Goal: Communication & Community: Answer question/provide support

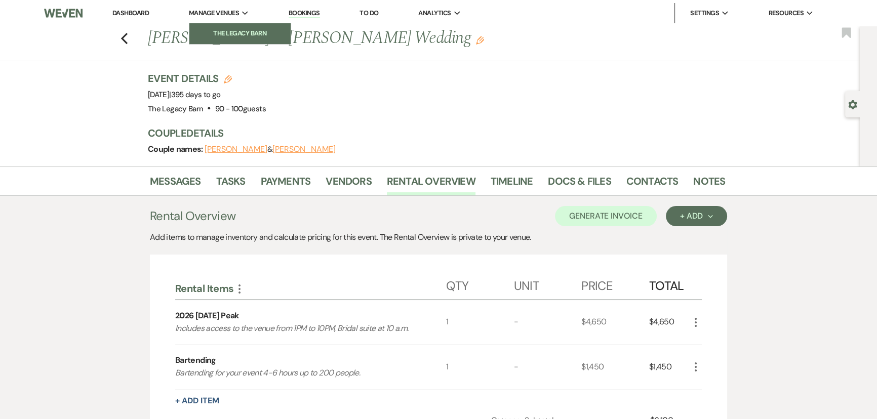
drag, startPoint x: 192, startPoint y: 15, endPoint x: 200, endPoint y: 24, distance: 12.2
click at [192, 15] on span "Manage Venues" at bounding box center [214, 13] width 50 height 10
click at [210, 35] on li "The Legacy Barn" at bounding box center [239, 33] width 91 height 10
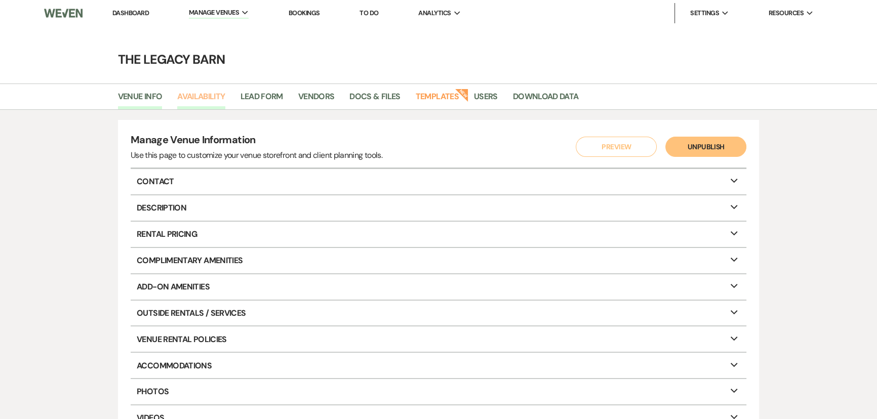
click at [207, 99] on link "Availability" at bounding box center [201, 99] width 48 height 19
select select "3"
select select "2026"
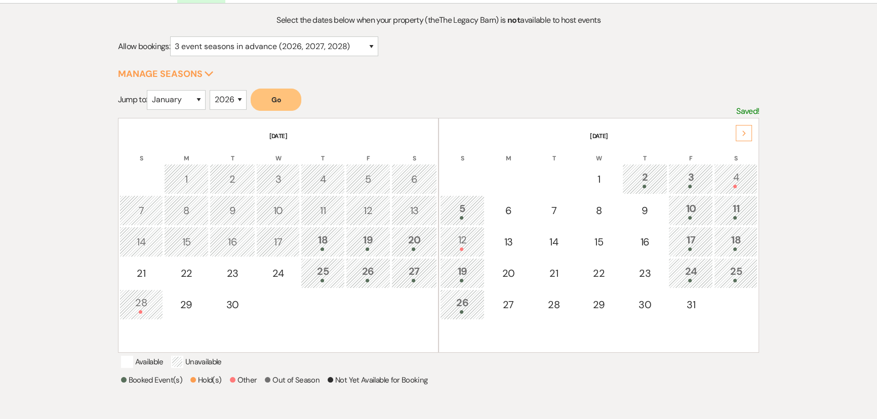
scroll to position [138, 0]
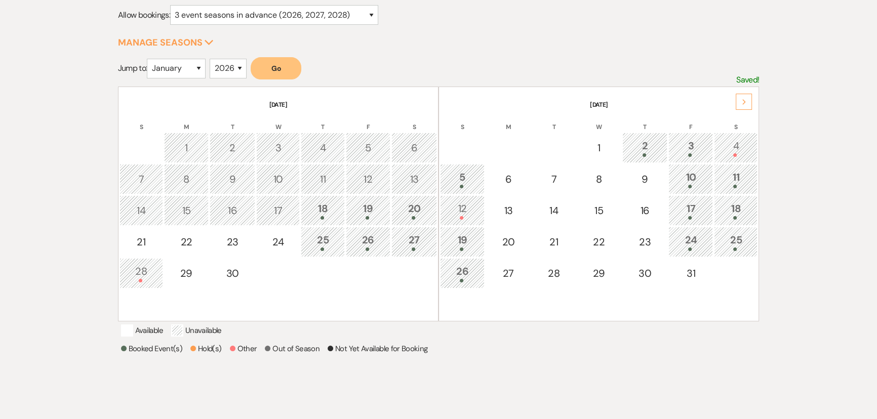
click at [703, 178] on div "10" at bounding box center [690, 179] width 33 height 19
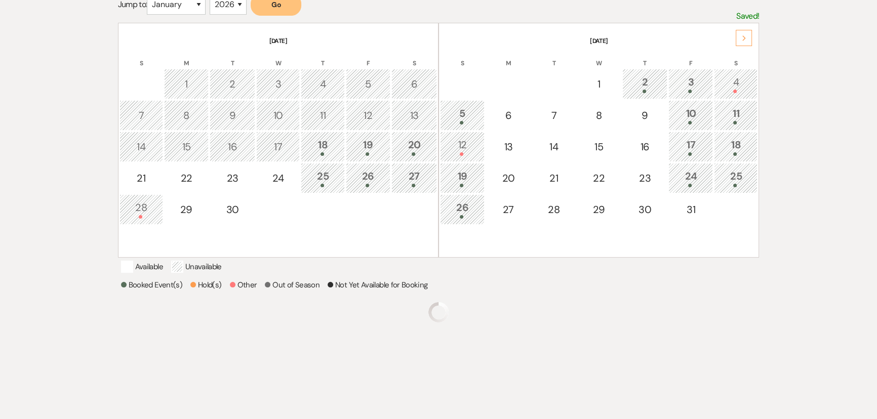
scroll to position [208, 0]
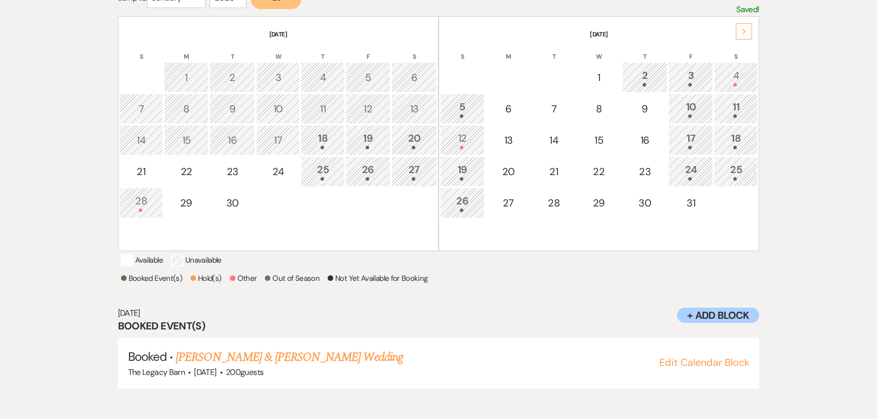
click at [731, 111] on div "11" at bounding box center [735, 108] width 32 height 19
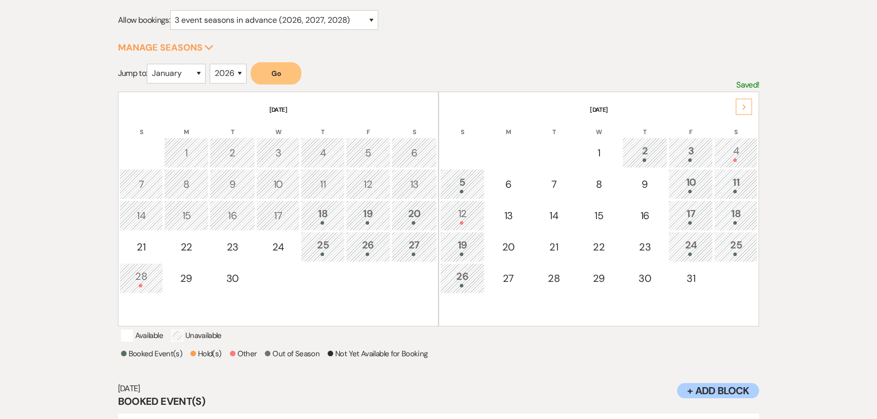
scroll to position [138, 0]
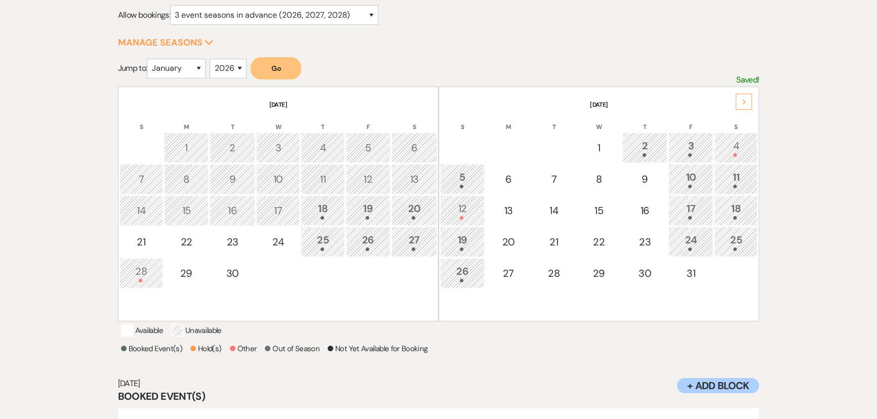
click at [693, 205] on div "17" at bounding box center [690, 210] width 33 height 19
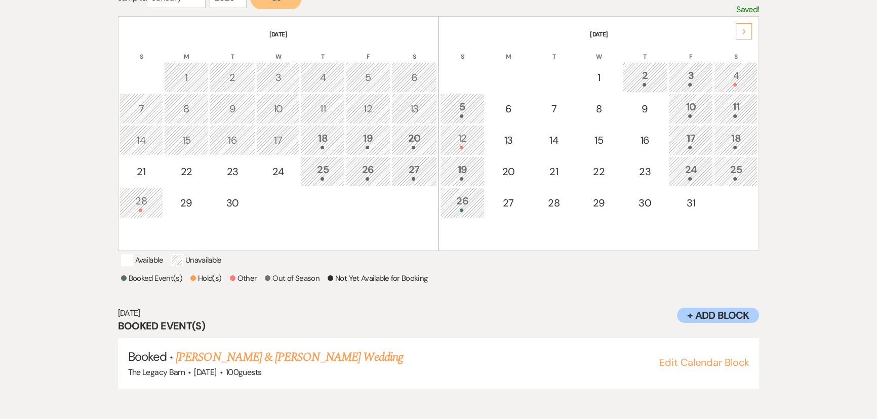
click at [722, 141] on div "18" at bounding box center [735, 140] width 32 height 19
click at [463, 165] on div "19" at bounding box center [461, 171] width 33 height 19
click at [683, 170] on div "24" at bounding box center [690, 171] width 33 height 19
click at [729, 174] on div "25" at bounding box center [735, 171] width 32 height 19
click at [450, 215] on td "26" at bounding box center [462, 203] width 45 height 30
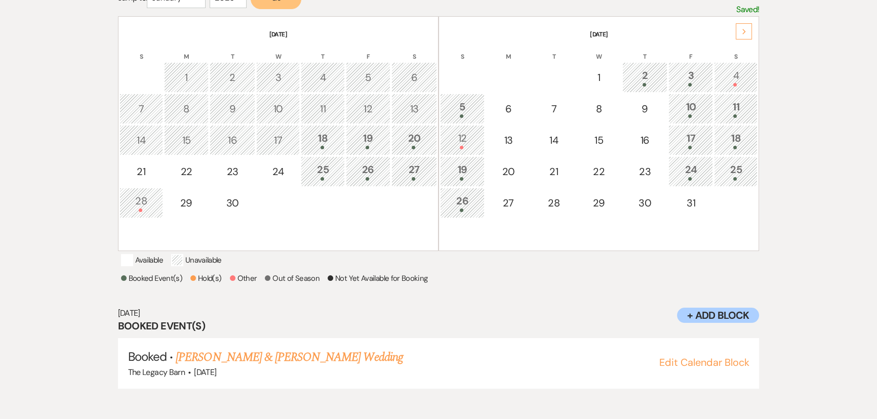
click at [452, 109] on div "5" at bounding box center [461, 108] width 33 height 19
click at [300, 363] on link "Jordan Byle & Preston Sherwood's Wedding" at bounding box center [289, 357] width 227 height 18
click at [696, 110] on div "10" at bounding box center [690, 108] width 33 height 19
click at [253, 365] on link "Ian Searcy & Jaime Zaneske's Wedding" at bounding box center [289, 357] width 227 height 18
click at [725, 114] on div at bounding box center [735, 116] width 32 height 4
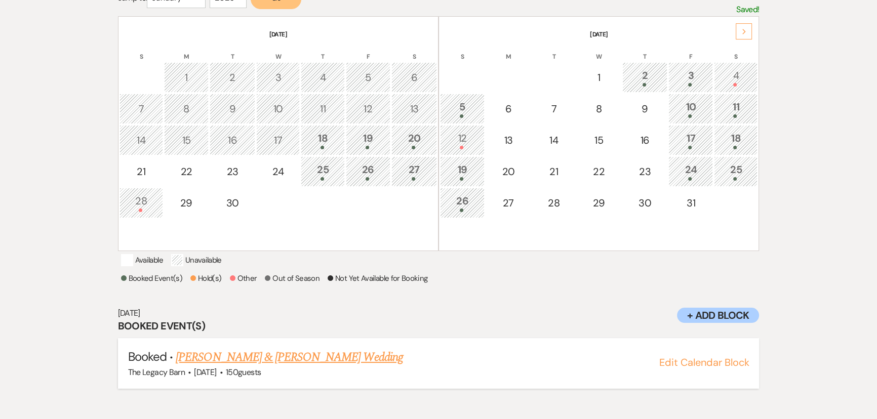
click at [287, 364] on link "Devin Jones & Shannon Doran's Wedding" at bounding box center [289, 357] width 227 height 18
click at [692, 137] on div "17" at bounding box center [690, 140] width 33 height 19
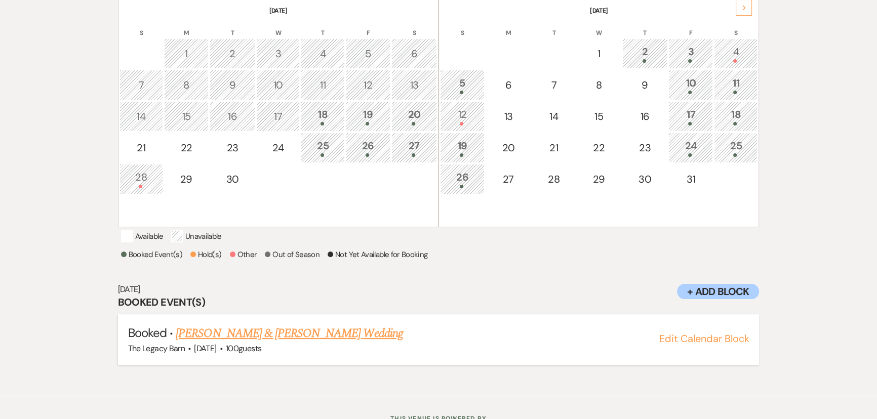
scroll to position [254, 0]
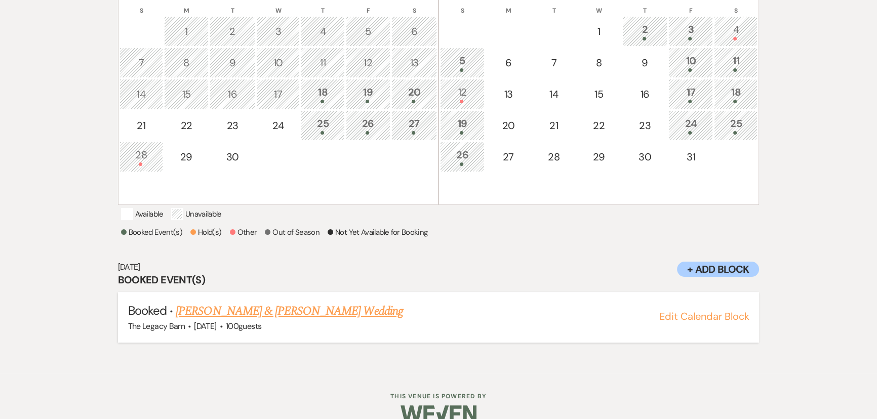
click at [257, 320] on link "Jae Smith & Kat Marck's Wedding" at bounding box center [289, 311] width 227 height 18
click at [465, 122] on div "19" at bounding box center [461, 125] width 33 height 19
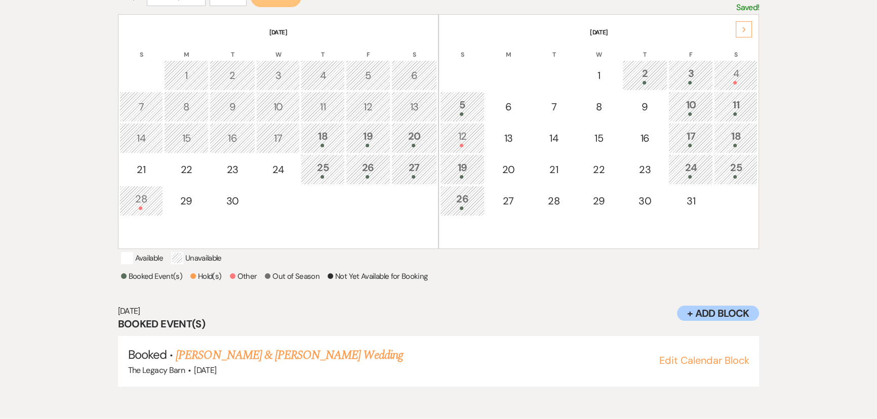
scroll to position [208, 0]
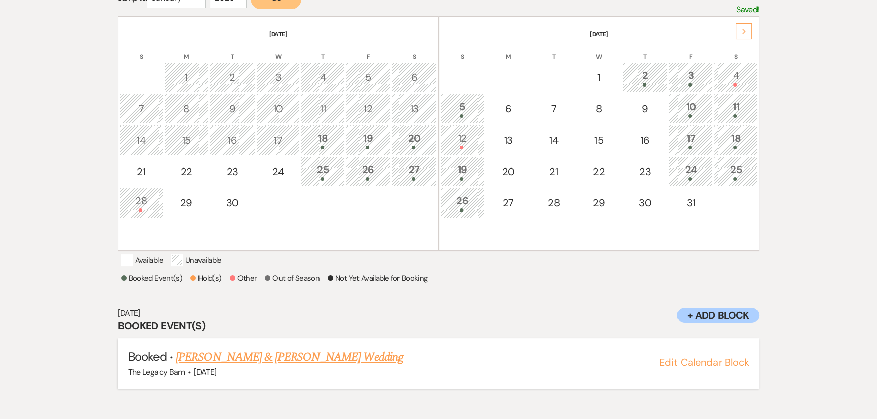
click at [271, 366] on link "[PERSON_NAME] & [PERSON_NAME] Wedding" at bounding box center [289, 357] width 227 height 18
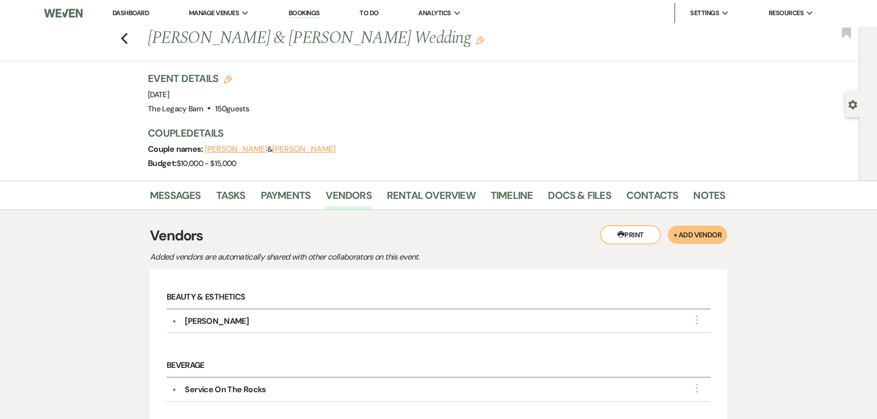
click at [134, 13] on link "Dashboard" at bounding box center [130, 13] width 36 height 9
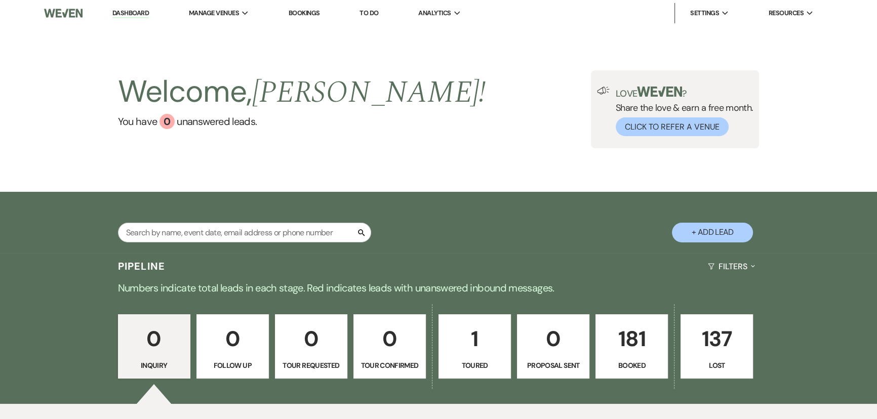
click at [617, 316] on link "181 Booked" at bounding box center [631, 346] width 72 height 65
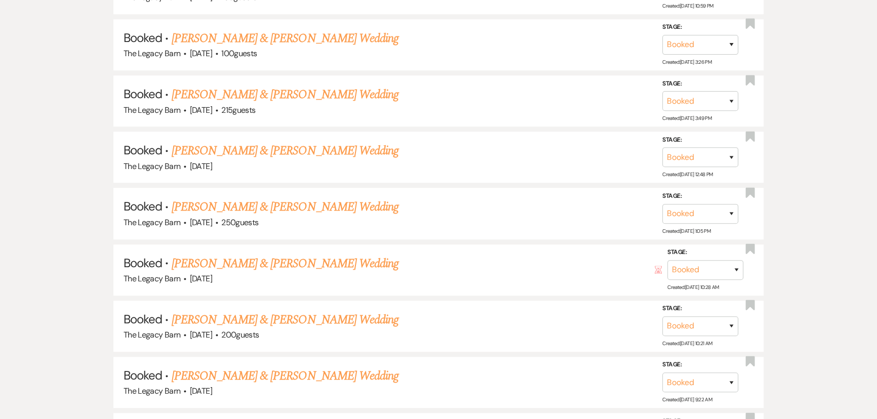
scroll to position [1012, 0]
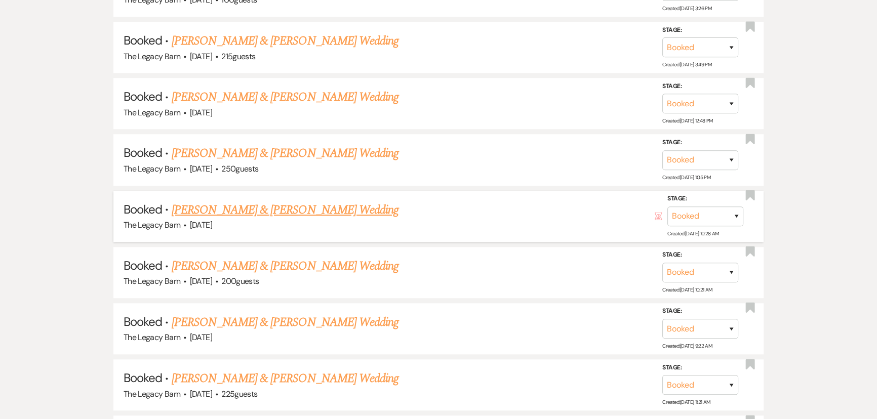
click at [314, 201] on link "Eric McNeil & Haley Galer's Wedding" at bounding box center [285, 210] width 227 height 18
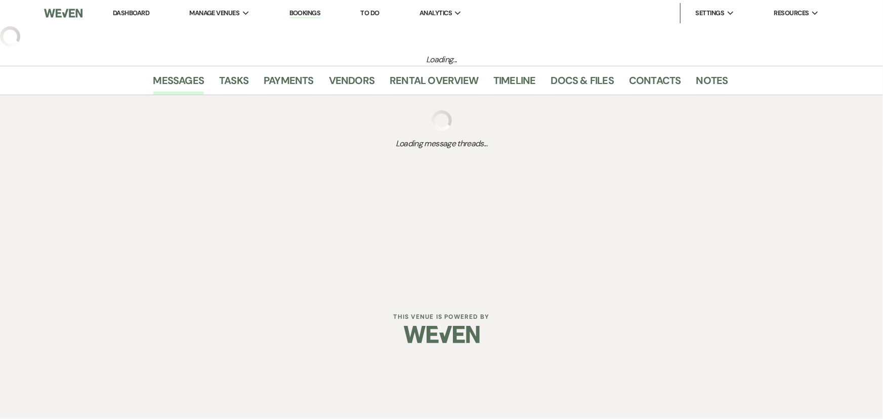
select select "6"
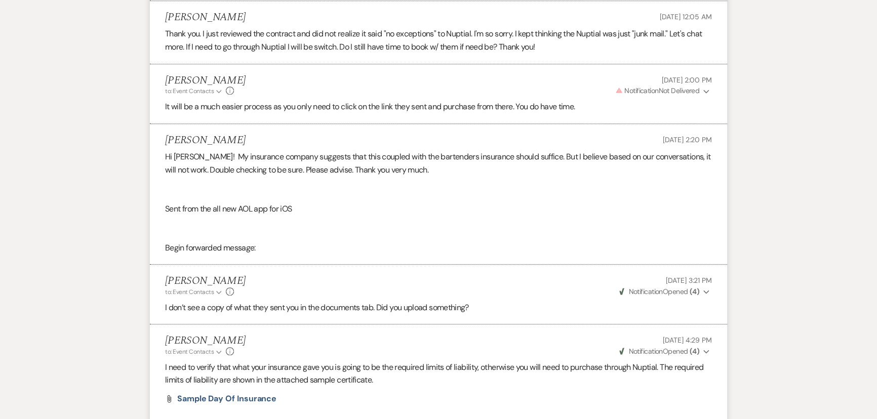
scroll to position [1069, 0]
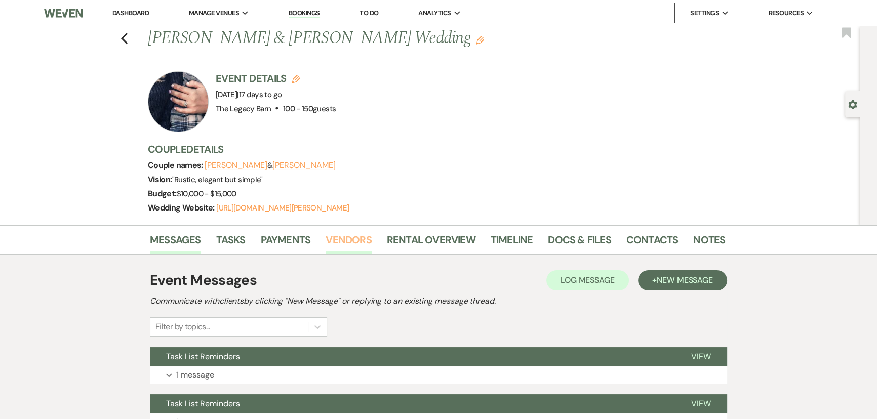
click at [331, 241] on link "Vendors" at bounding box center [348, 243] width 46 height 22
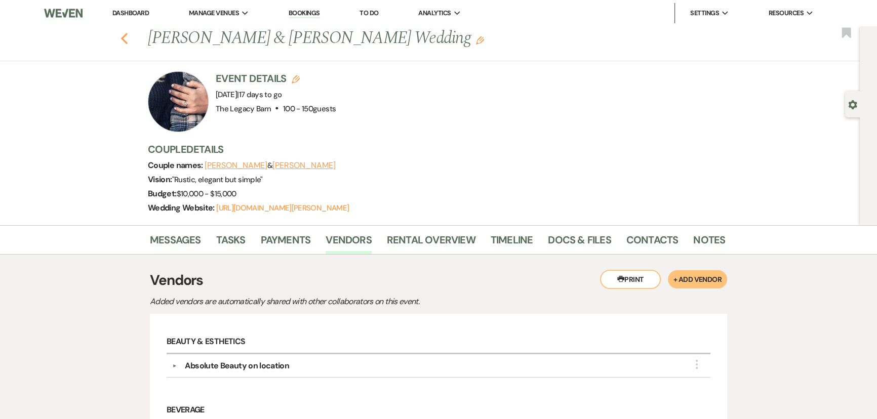
click at [127, 39] on icon "Previous" at bounding box center [124, 38] width 8 height 12
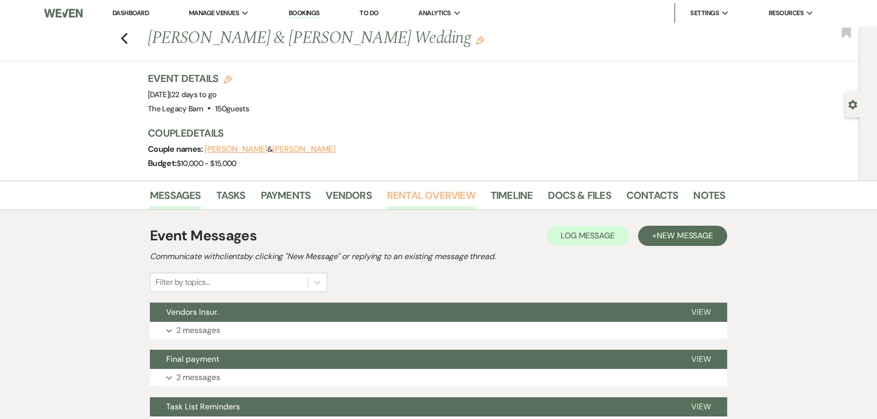
click at [413, 198] on link "Rental Overview" at bounding box center [431, 198] width 89 height 22
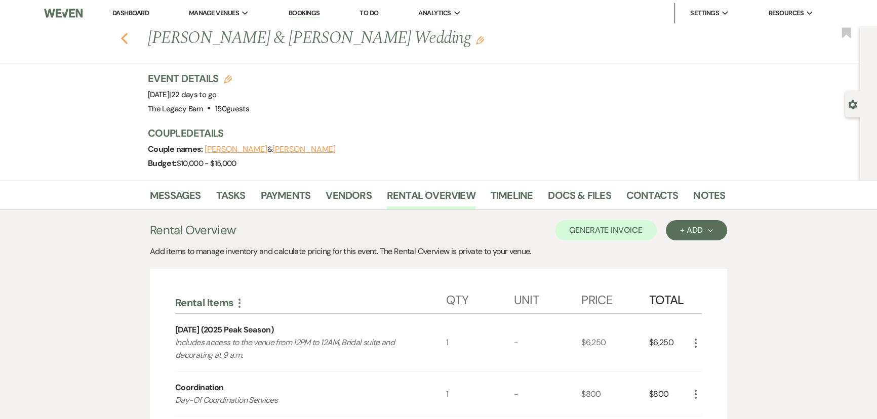
click at [128, 42] on use "button" at bounding box center [124, 38] width 7 height 11
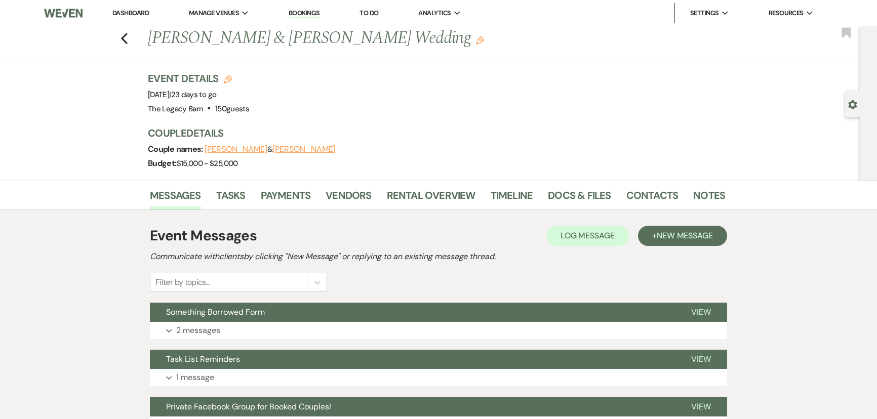
click at [445, 201] on link "Rental Overview" at bounding box center [431, 198] width 89 height 22
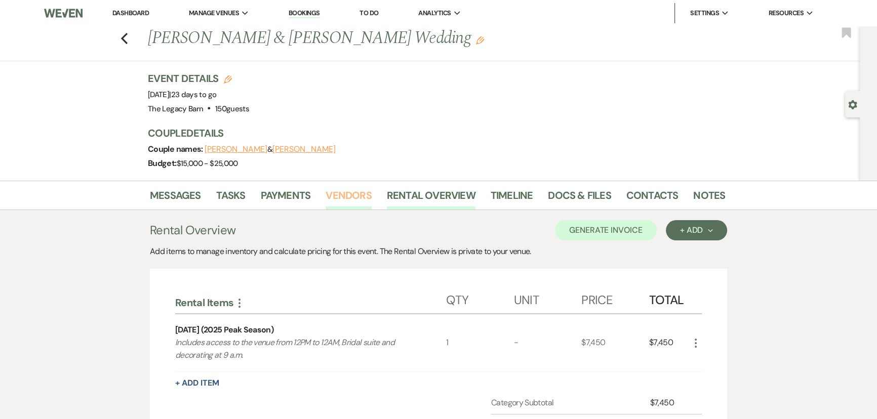
click at [340, 196] on link "Vendors" at bounding box center [348, 198] width 46 height 22
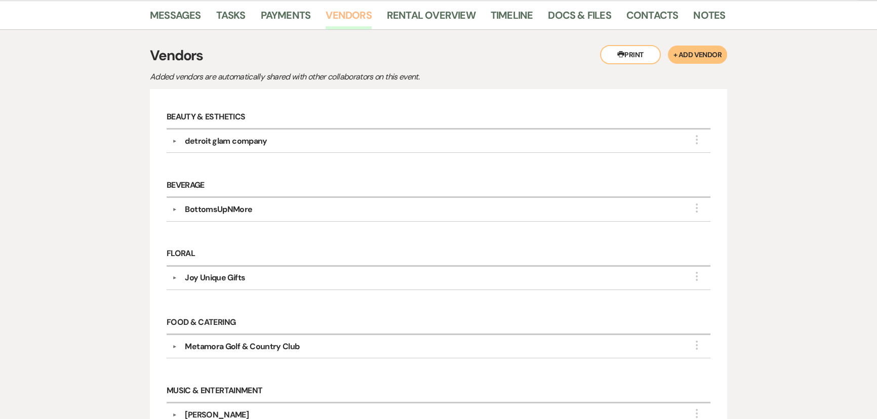
scroll to position [46, 0]
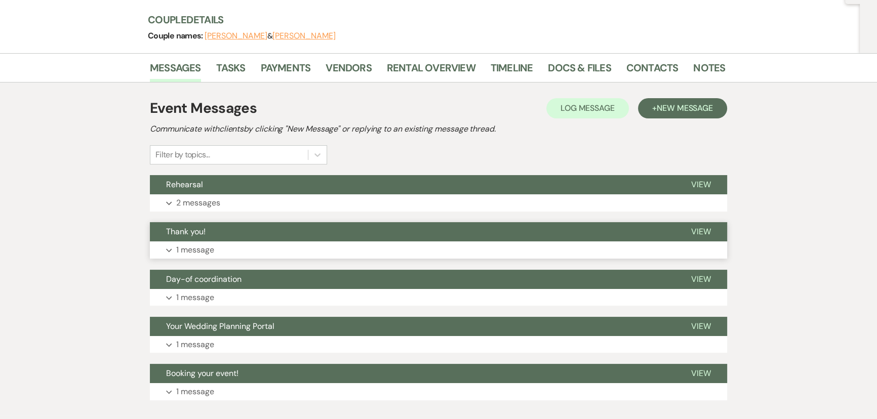
scroll to position [138, 0]
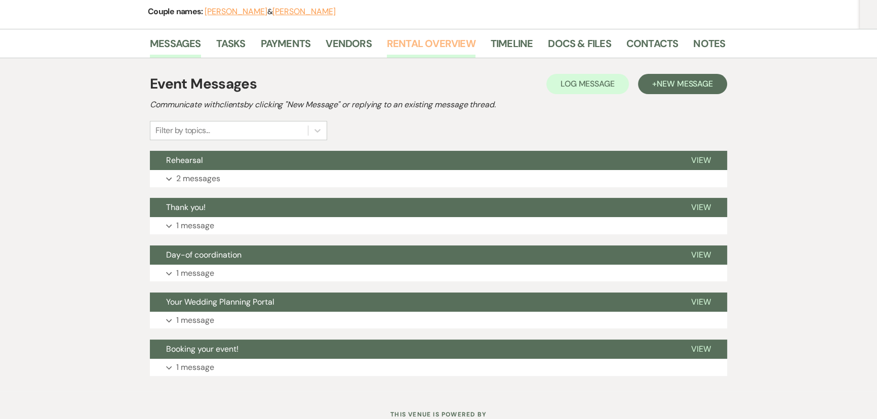
click at [408, 47] on link "Rental Overview" at bounding box center [431, 46] width 89 height 22
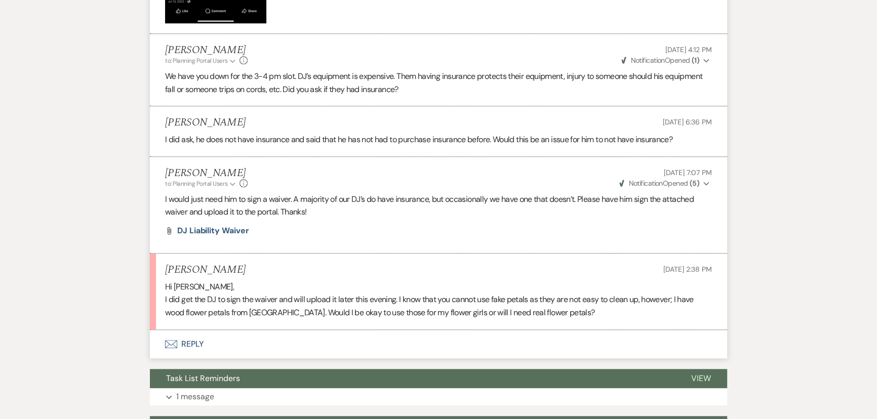
scroll to position [1150, 0]
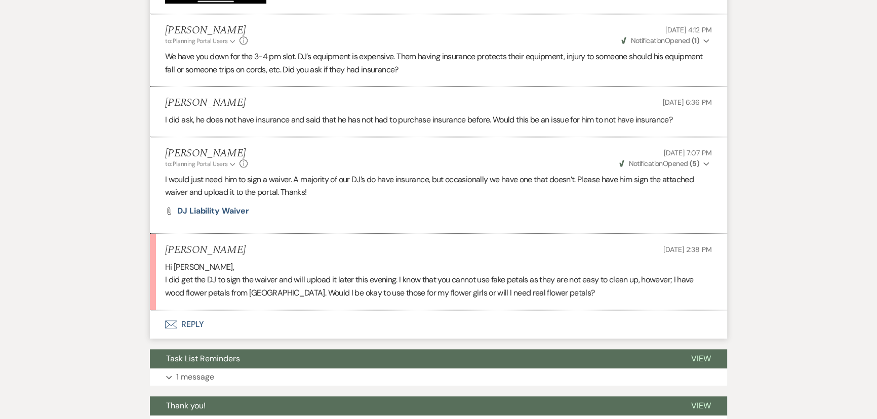
click at [196, 322] on button "Envelope Reply" at bounding box center [438, 324] width 577 height 28
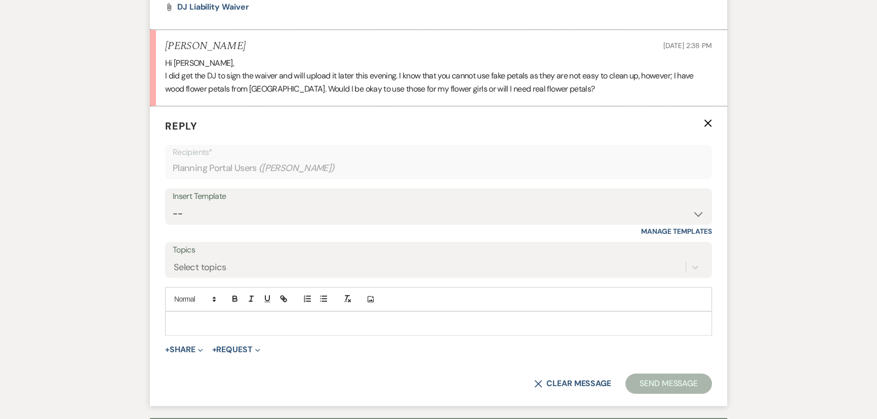
scroll to position [1354, 0]
click at [194, 321] on p at bounding box center [438, 322] width 530 height 11
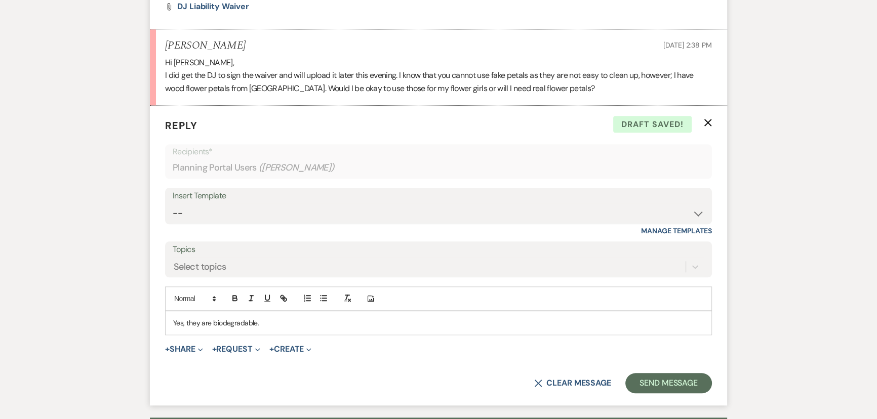
click at [185, 320] on p "Yes, they are biodegradable." at bounding box center [438, 322] width 530 height 11
click at [667, 379] on button "Send Message" at bounding box center [668, 383] width 87 height 20
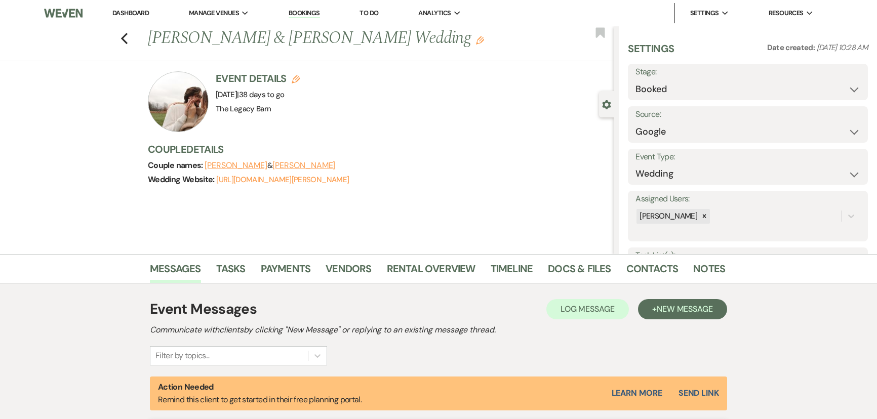
select select "6"
click at [128, 40] on icon "Previous" at bounding box center [124, 38] width 8 height 12
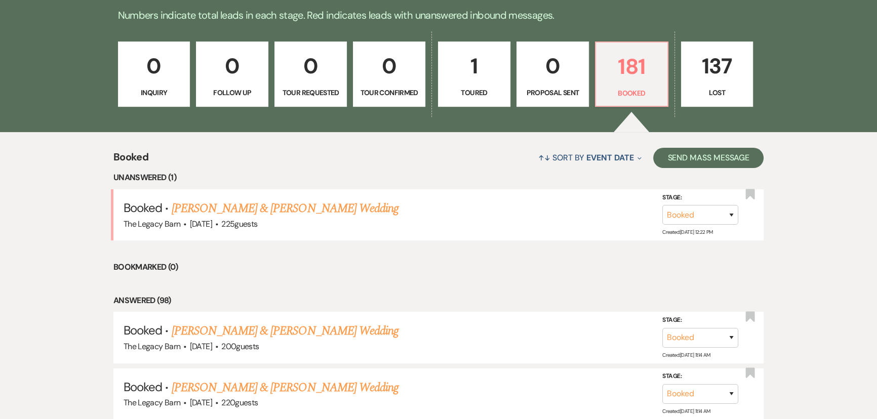
scroll to position [185, 0]
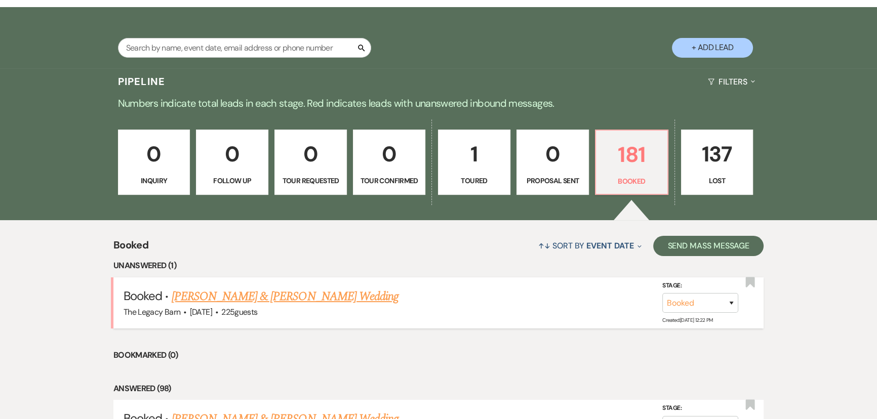
click at [308, 297] on link "[PERSON_NAME] & [PERSON_NAME] Wedding" at bounding box center [285, 296] width 227 height 18
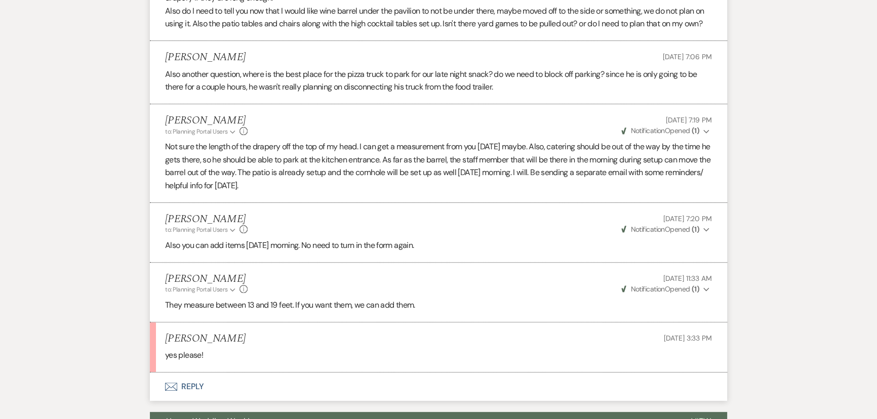
scroll to position [507, 0]
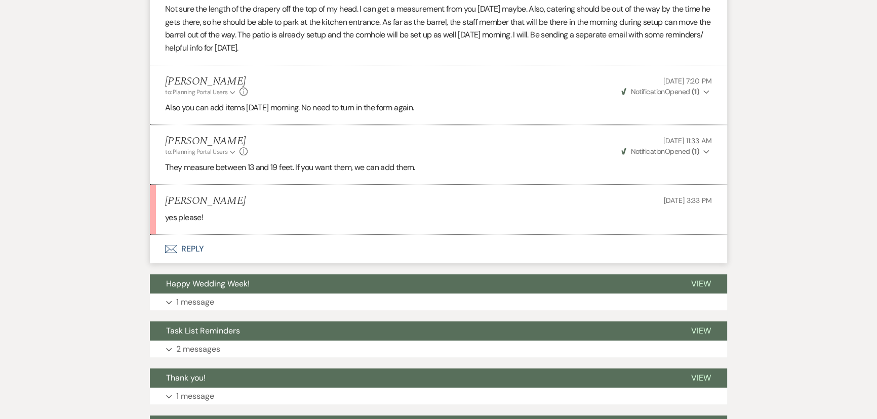
click at [195, 258] on button "Envelope Reply" at bounding box center [438, 249] width 577 height 28
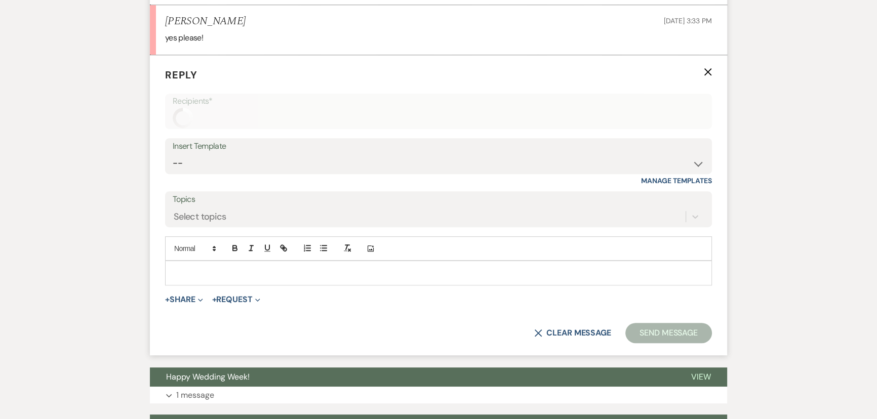
scroll to position [694, 0]
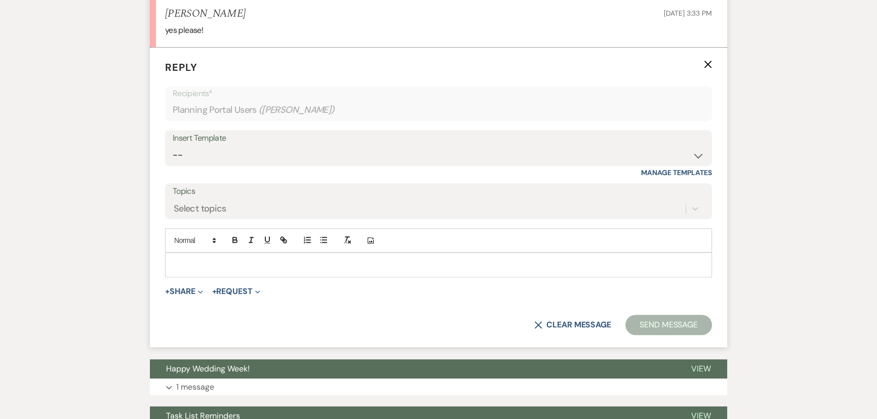
click at [197, 270] on p at bounding box center [438, 264] width 530 height 11
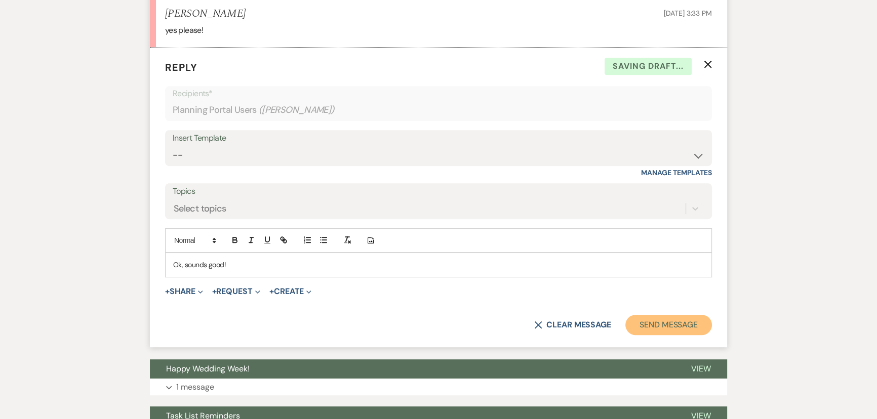
click at [634, 334] on button "Send Message" at bounding box center [668, 325] width 87 height 20
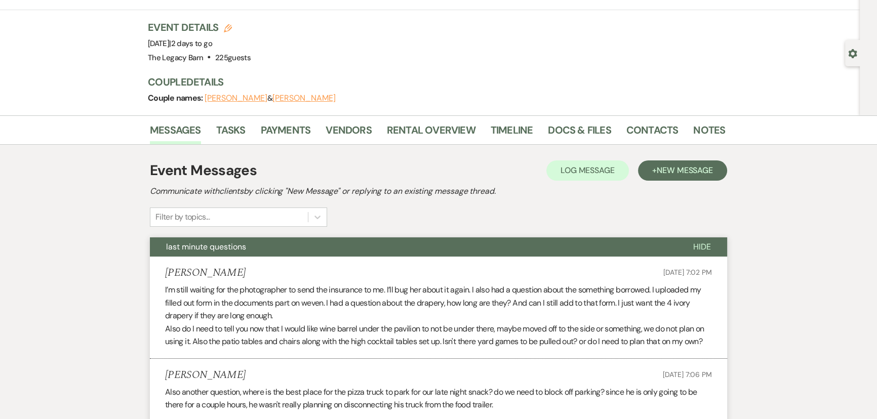
scroll to position [0, 0]
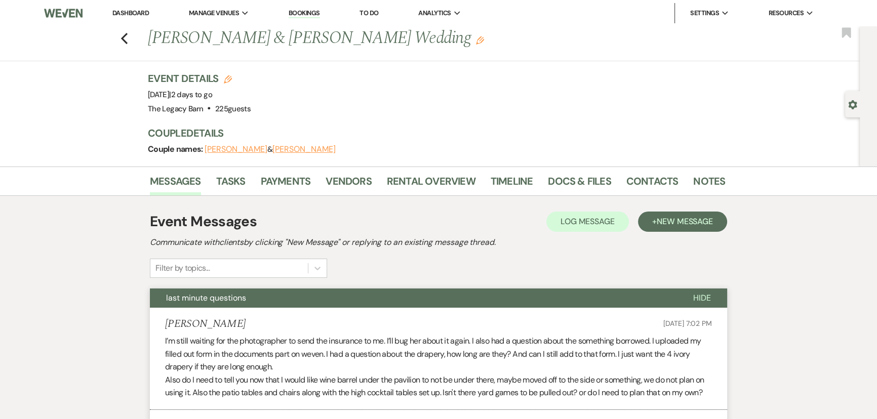
click at [128, 11] on link "Dashboard" at bounding box center [130, 13] width 36 height 9
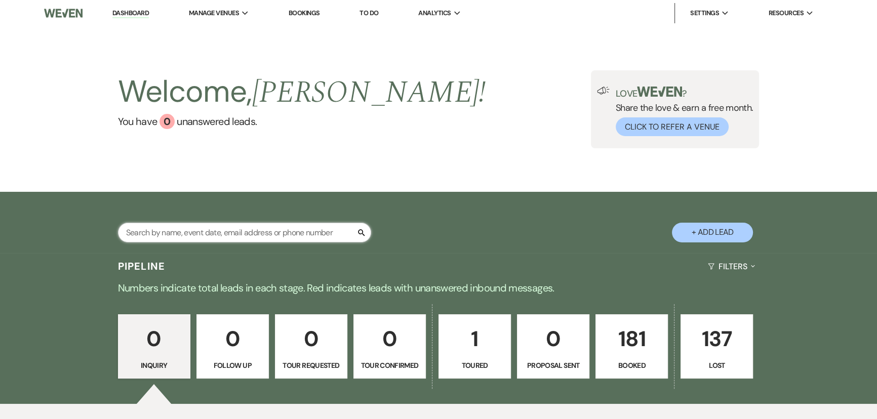
click at [153, 229] on input "text" at bounding box center [244, 233] width 253 height 20
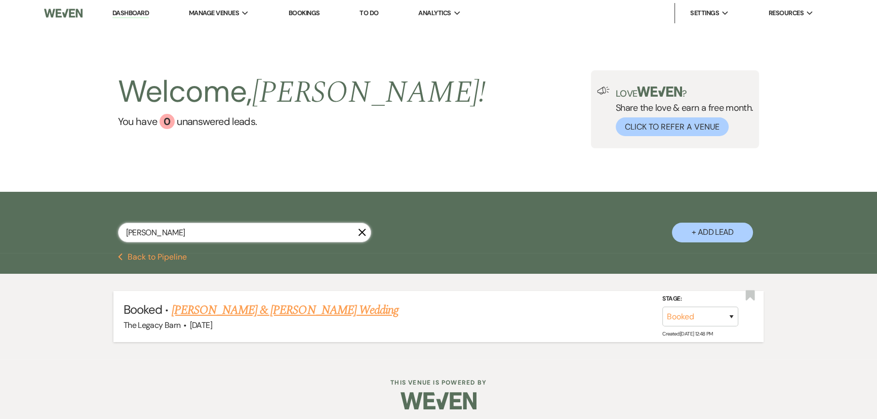
type input "[PERSON_NAME]"
click at [244, 305] on link "[PERSON_NAME] & [PERSON_NAME] Wedding" at bounding box center [285, 310] width 227 height 18
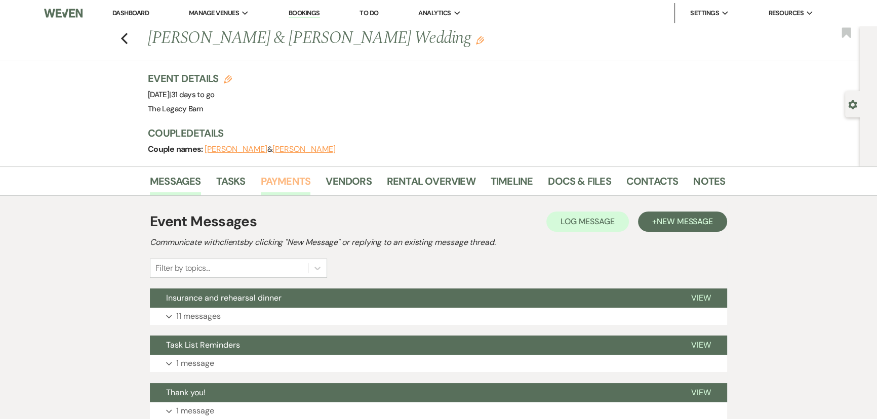
click at [291, 179] on link "Payments" at bounding box center [286, 184] width 50 height 22
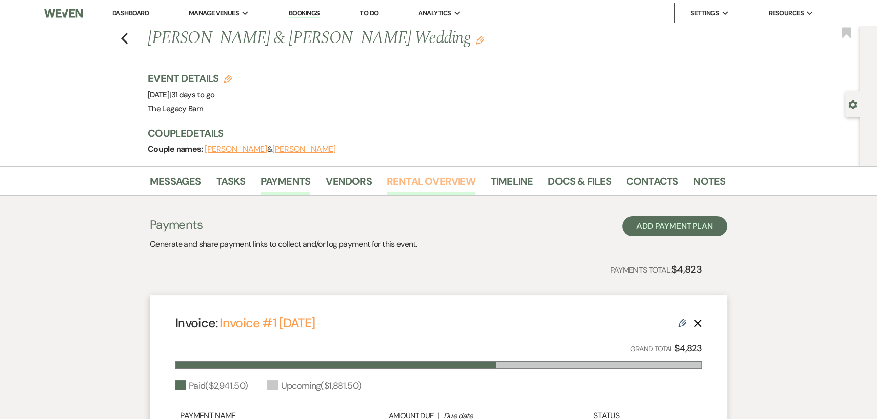
click at [439, 176] on link "Rental Overview" at bounding box center [431, 184] width 89 height 22
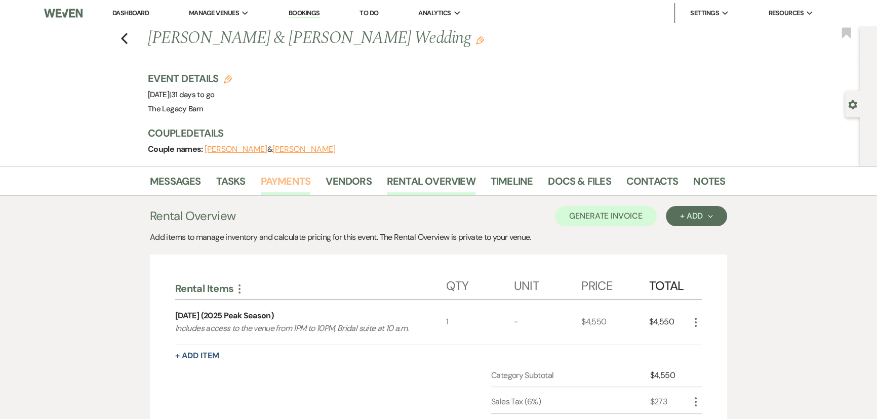
click at [294, 181] on link "Payments" at bounding box center [286, 184] width 50 height 22
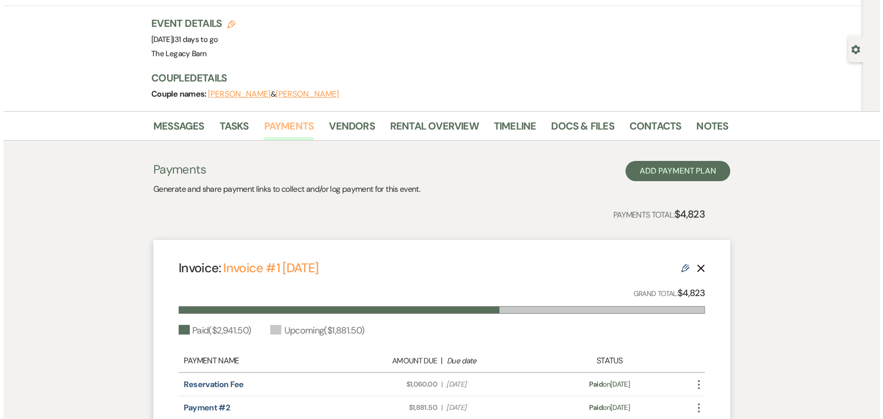
scroll to position [200, 0]
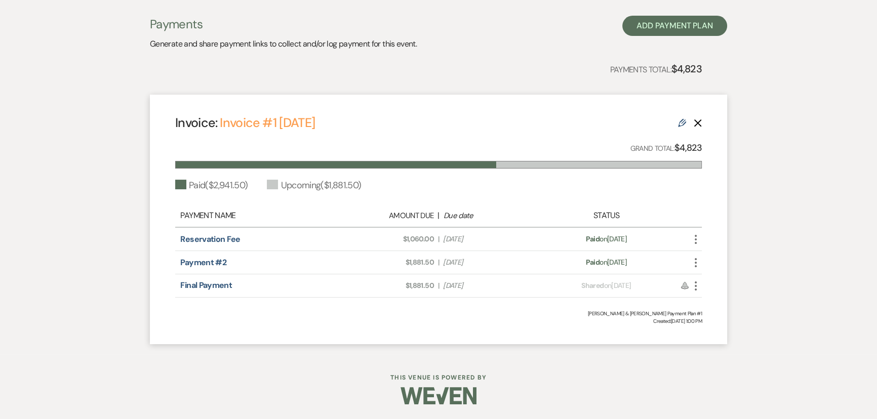
click at [693, 286] on icon "More" at bounding box center [695, 286] width 12 height 12
click at [723, 339] on button "Check [PERSON_NAME] [PERSON_NAME] as Paid" at bounding box center [740, 339] width 102 height 17
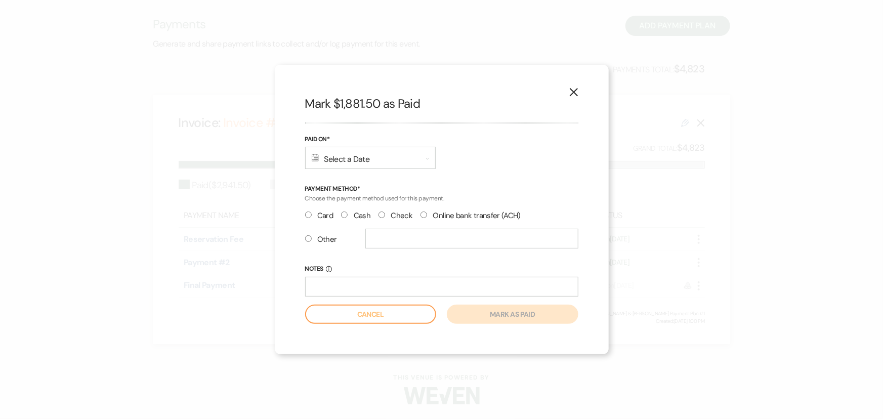
click at [347, 163] on div "Calendar Select a Date Expand" at bounding box center [370, 158] width 131 height 22
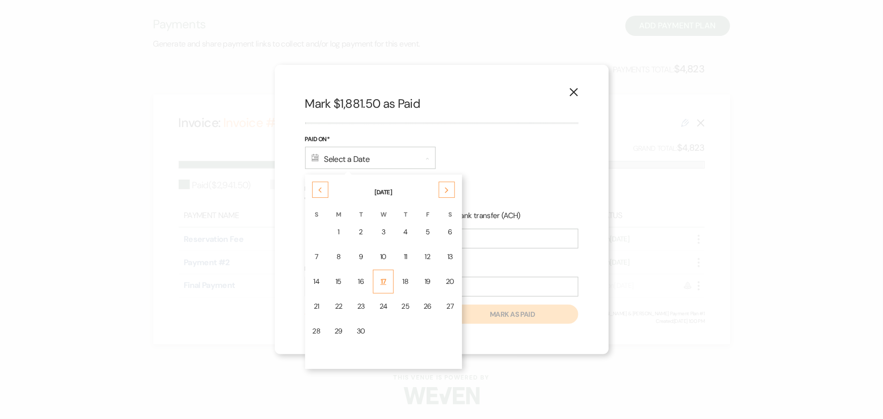
click at [385, 276] on div "17" at bounding box center [384, 281] width 8 height 11
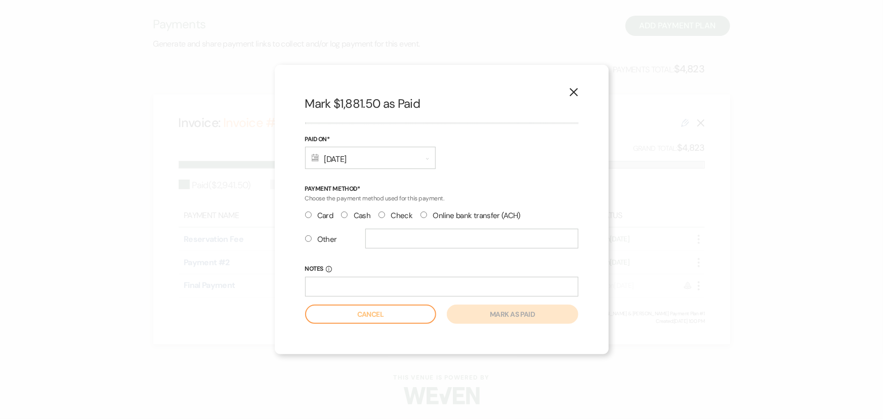
click at [309, 237] on input "Other" at bounding box center [308, 238] width 7 height 7
radio input "true"
click at [390, 248] on div at bounding box center [471, 243] width 213 height 28
click at [385, 244] on input "text" at bounding box center [471, 239] width 213 height 20
type input "Venmo"
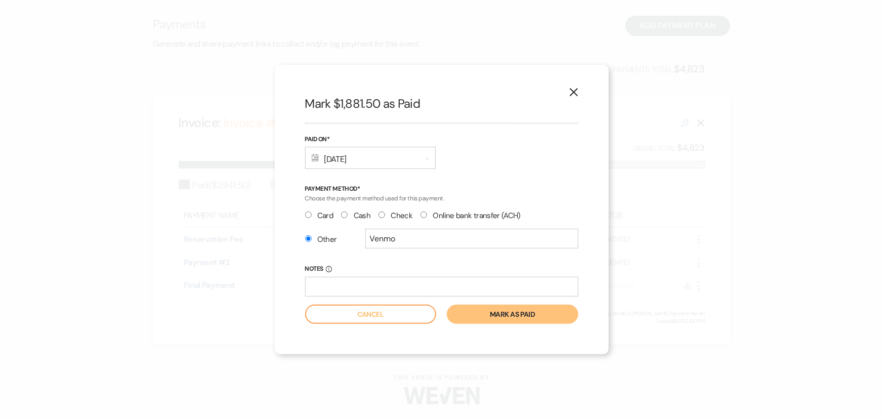
click at [481, 313] on button "Mark as paid" at bounding box center [512, 314] width 131 height 19
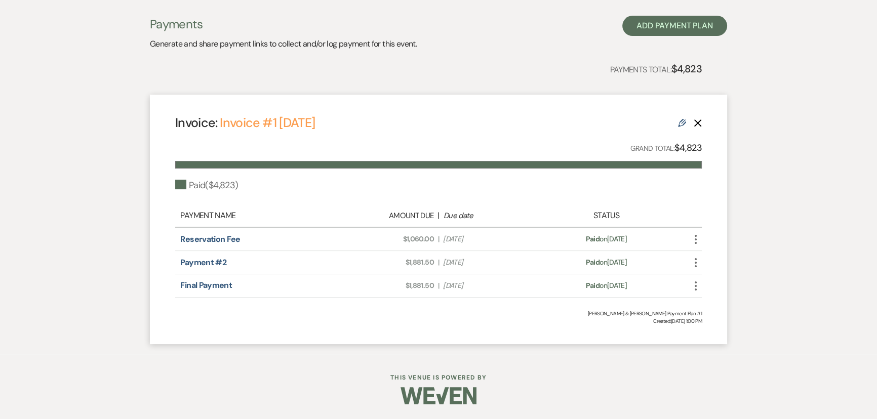
click at [693, 286] on icon "More" at bounding box center [695, 286] width 12 height 12
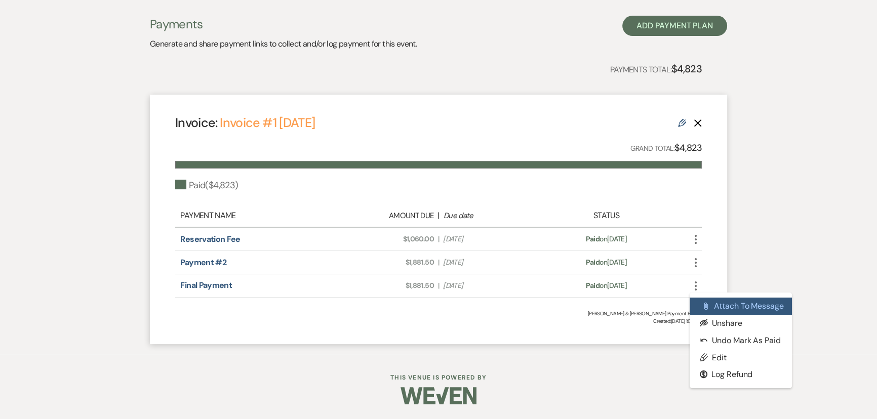
click at [716, 305] on button "Attach File Attach to Message" at bounding box center [740, 306] width 102 height 17
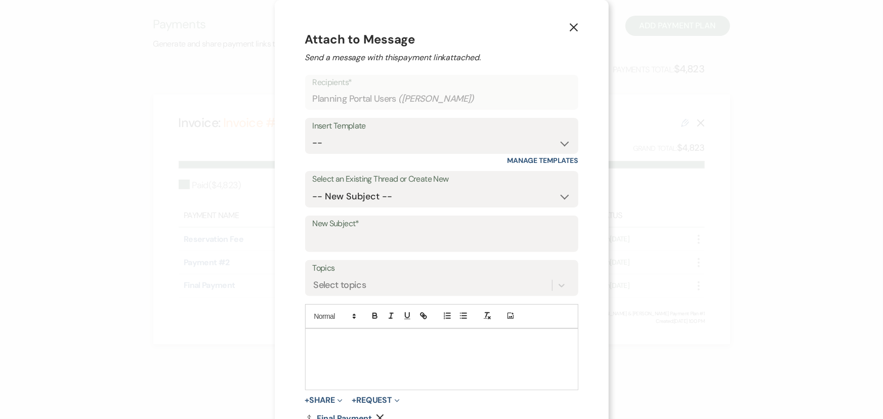
scroll to position [27, 0]
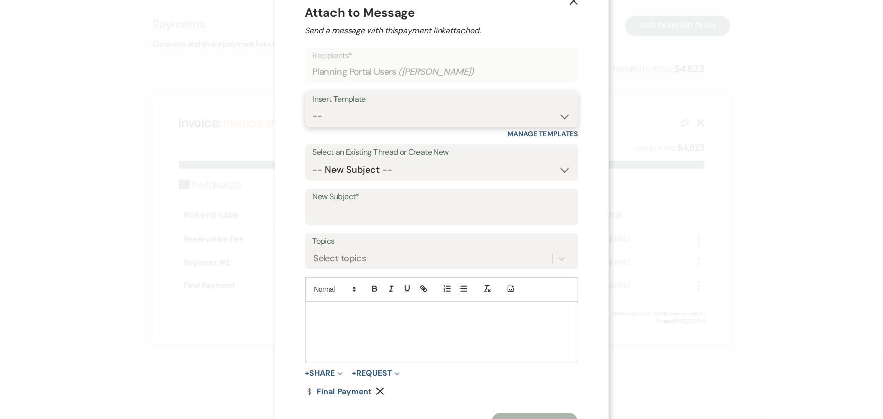
click at [337, 111] on select "-- Documents for Conversion Planning Portal Introduction Initial Inquiry Respon…" at bounding box center [442, 116] width 258 height 20
select select "3424"
click at [313, 106] on select "-- Documents for Conversion Planning Portal Introduction Initial Inquiry Respon…" at bounding box center [442, 116] width 258 height 20
click at [322, 210] on input "New Subject*" at bounding box center [442, 214] width 258 height 20
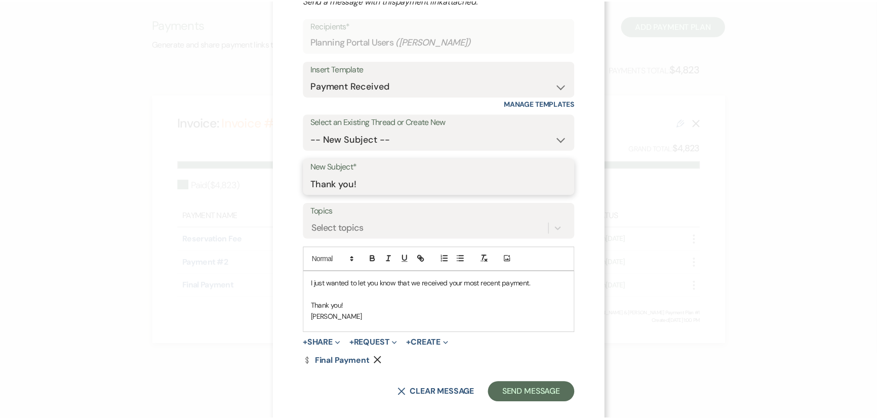
scroll to position [71, 0]
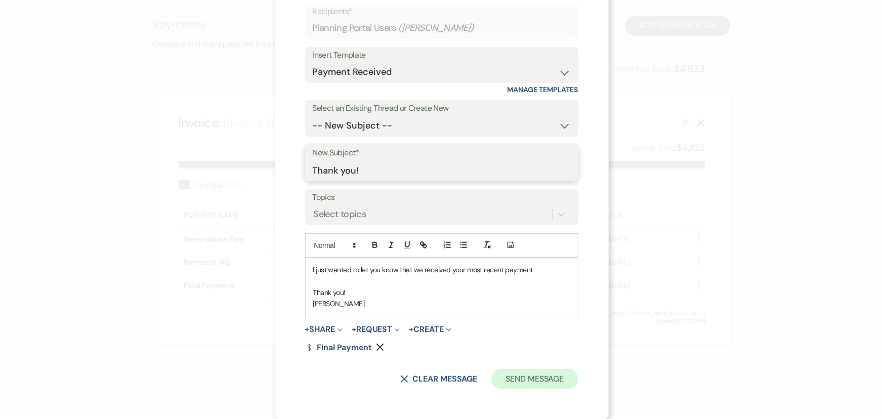
type input "Thank you!"
click at [542, 380] on button "Send Message" at bounding box center [534, 379] width 87 height 20
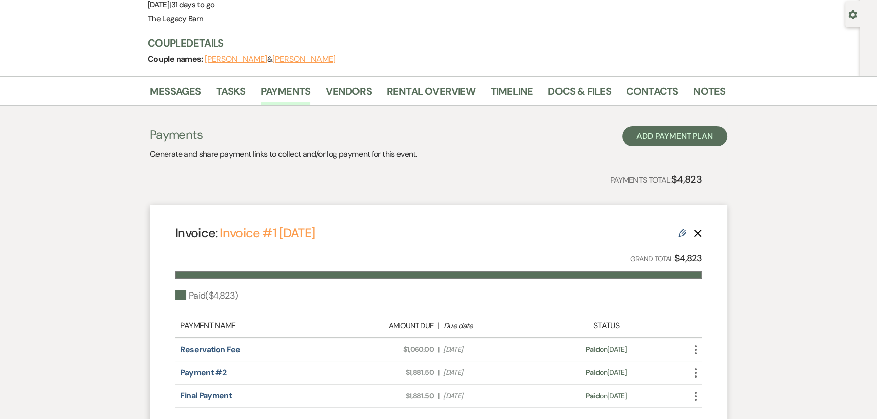
scroll to position [0, 0]
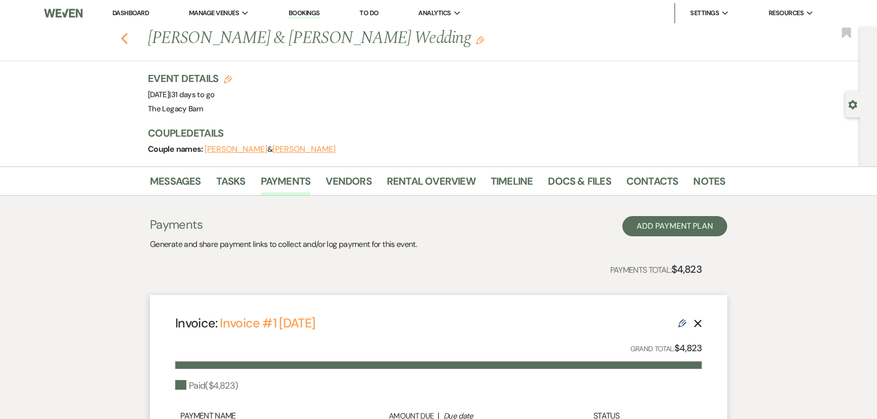
click at [127, 37] on use "button" at bounding box center [124, 38] width 7 height 11
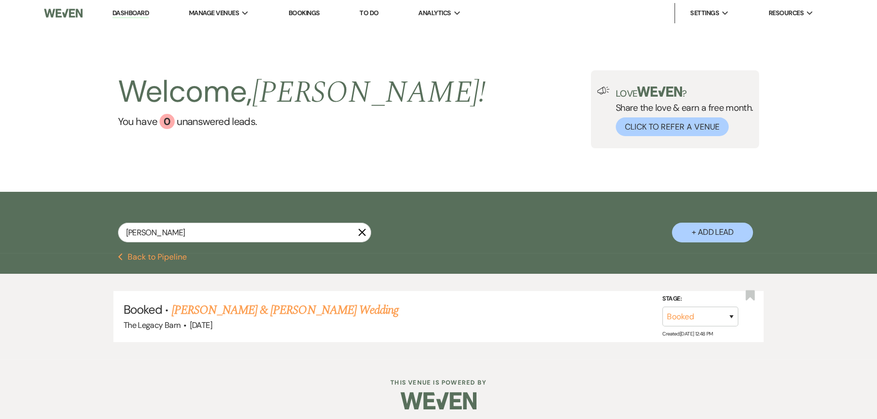
click at [122, 8] on li "Dashboard" at bounding box center [130, 13] width 47 height 20
click at [122, 10] on link "Dashboard" at bounding box center [130, 14] width 36 height 10
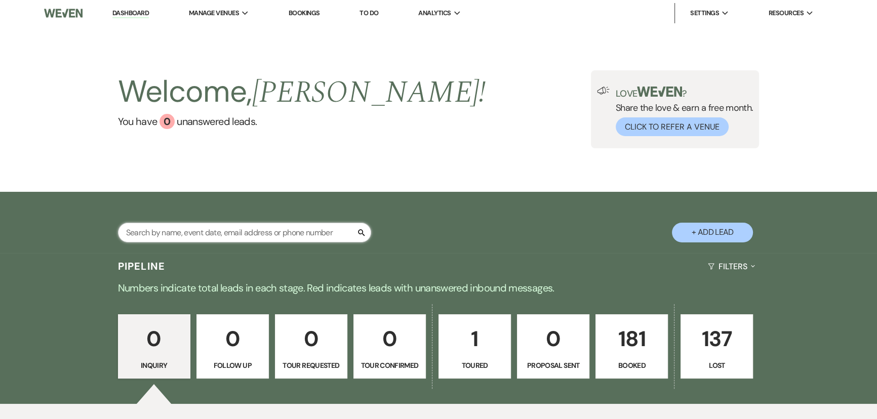
click at [145, 227] on input "text" at bounding box center [244, 233] width 253 height 20
type input "[PERSON_NAME]"
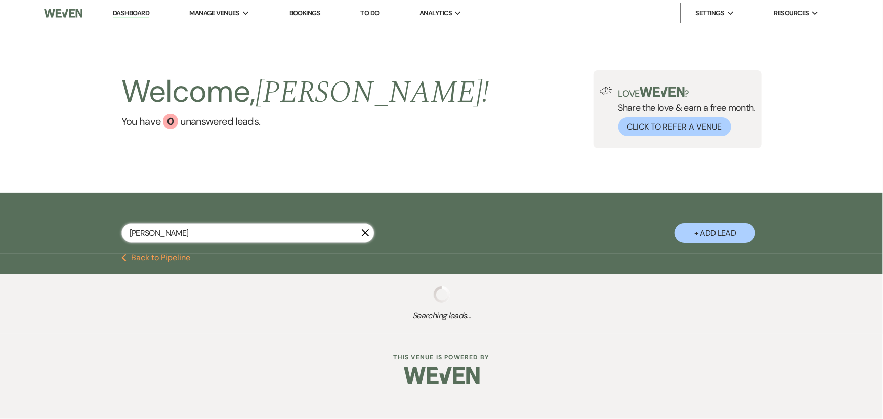
select select "8"
select select "4"
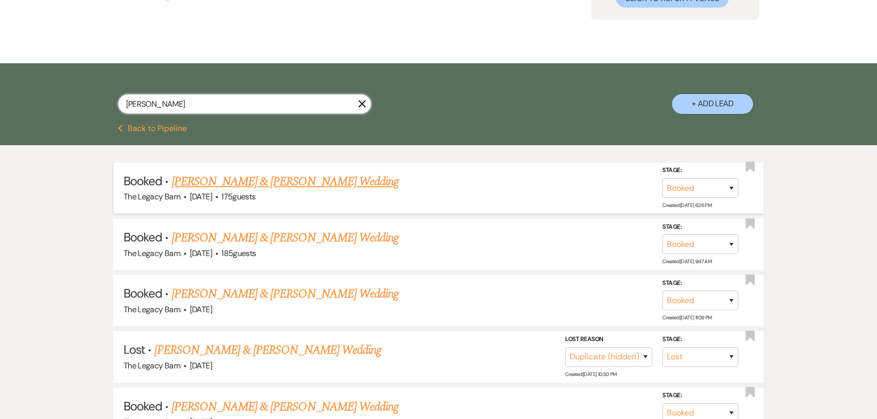
scroll to position [138, 0]
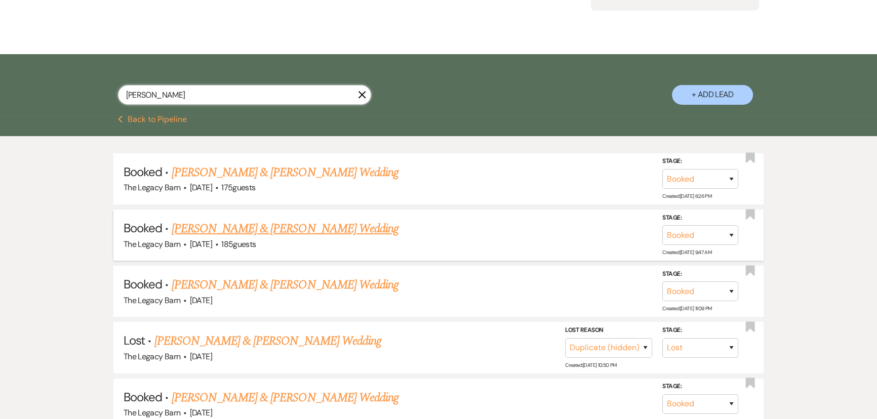
type input "[PERSON_NAME]"
click at [226, 234] on link "[PERSON_NAME] & [PERSON_NAME] Wedding" at bounding box center [285, 229] width 227 height 18
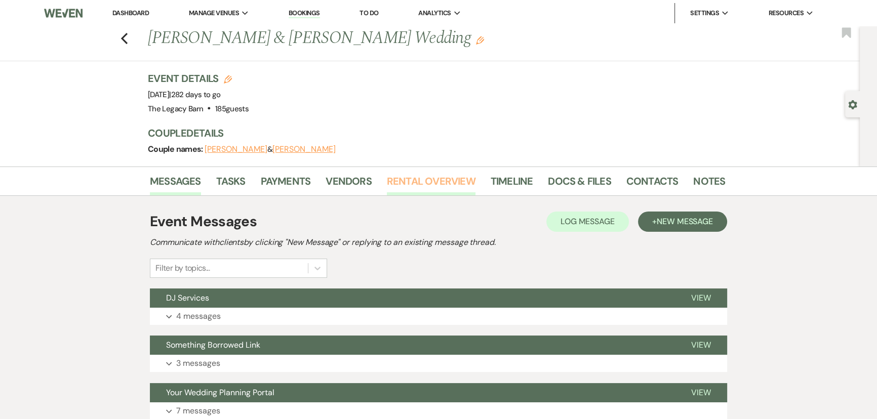
click at [425, 178] on link "Rental Overview" at bounding box center [431, 184] width 89 height 22
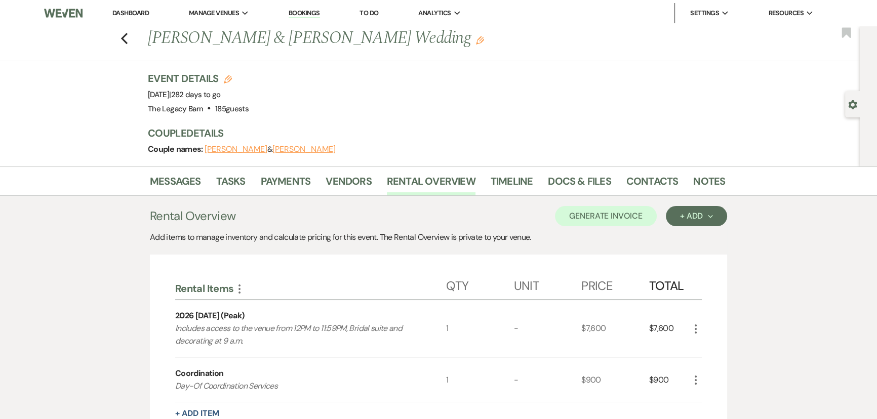
click at [146, 14] on link "Dashboard" at bounding box center [130, 13] width 36 height 9
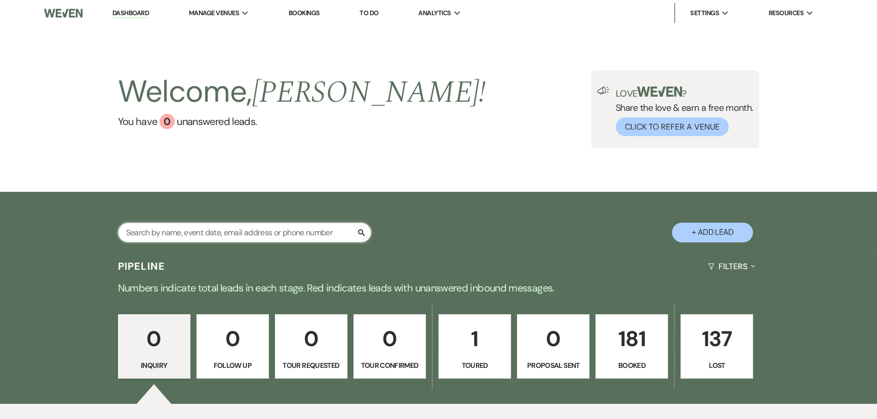
click at [174, 232] on input "text" at bounding box center [244, 233] width 253 height 20
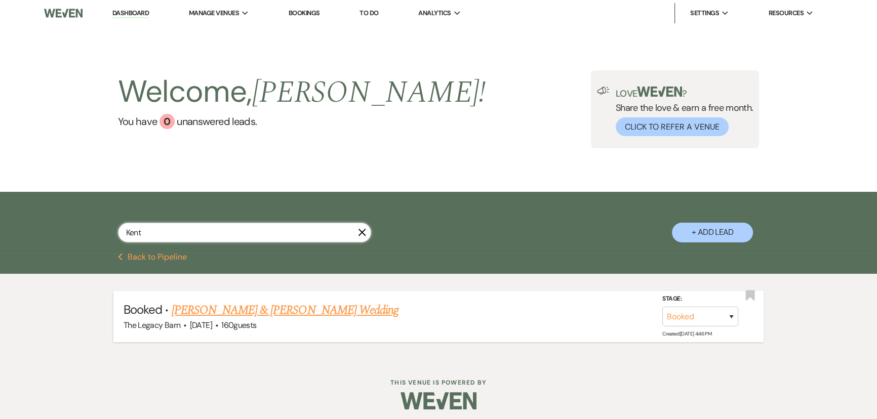
type input "Kent"
click at [258, 307] on link "[PERSON_NAME] & [PERSON_NAME] Wedding" at bounding box center [285, 310] width 227 height 18
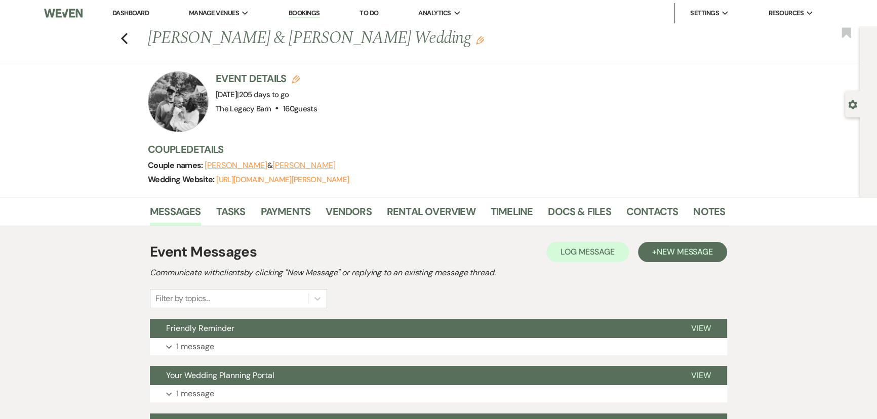
click at [288, 202] on li "Payments" at bounding box center [293, 213] width 65 height 24
click at [288, 207] on link "Payments" at bounding box center [286, 214] width 50 height 22
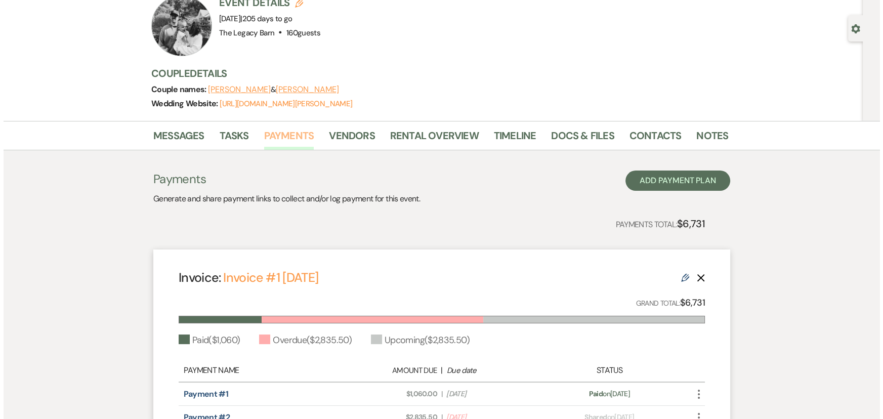
scroll to position [230, 0]
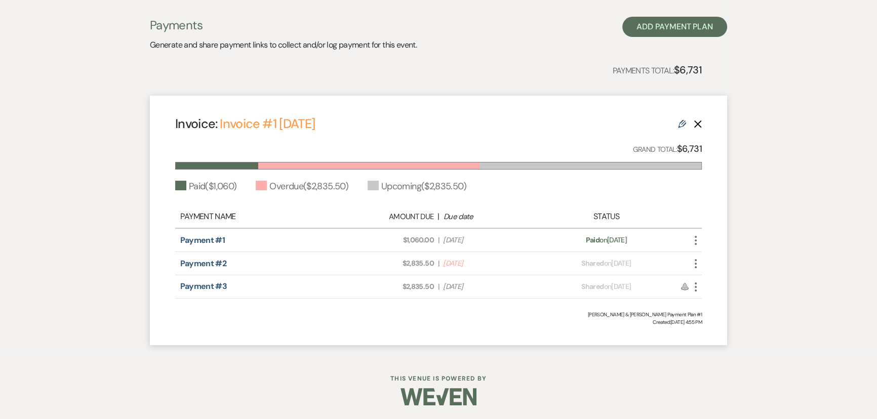
click at [700, 268] on icon "More" at bounding box center [695, 264] width 12 height 12
click at [727, 318] on button "Check [PERSON_NAME] [PERSON_NAME] as Paid" at bounding box center [740, 318] width 102 height 17
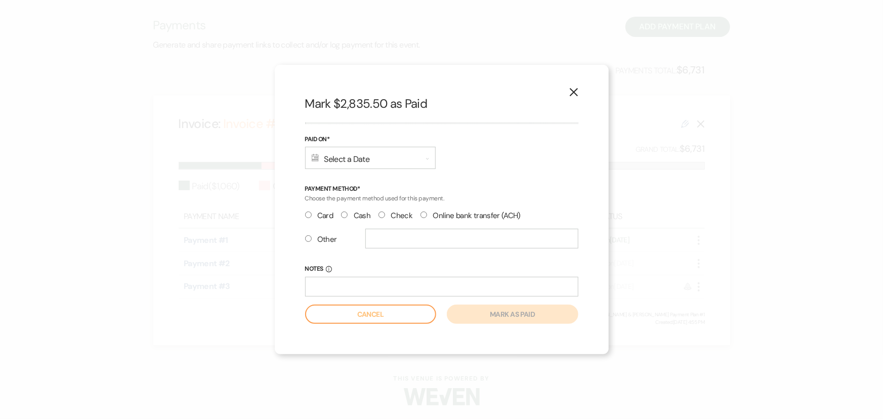
click at [320, 157] on div "Calendar Select a Date Expand" at bounding box center [370, 158] width 131 height 22
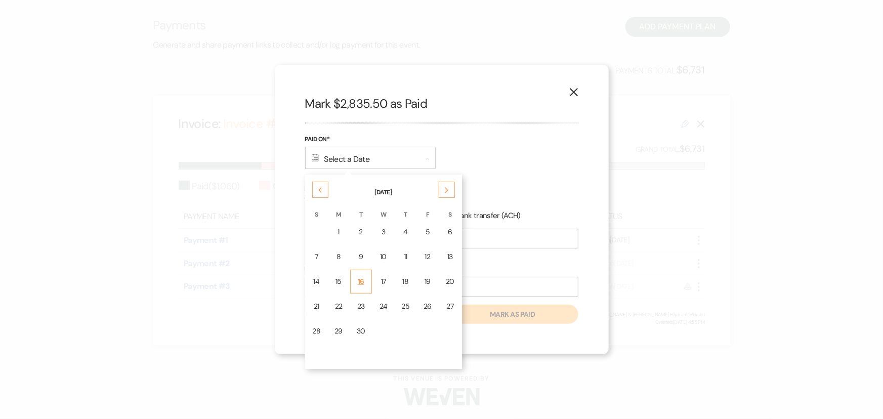
click at [360, 280] on div "16" at bounding box center [361, 281] width 9 height 11
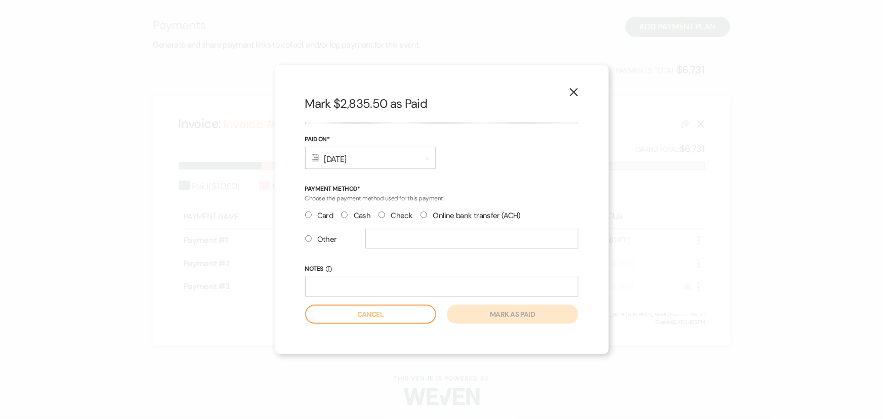
click at [382, 216] on input "Check" at bounding box center [382, 215] width 7 height 7
radio input "true"
click at [472, 312] on button "Mark as paid" at bounding box center [512, 314] width 131 height 19
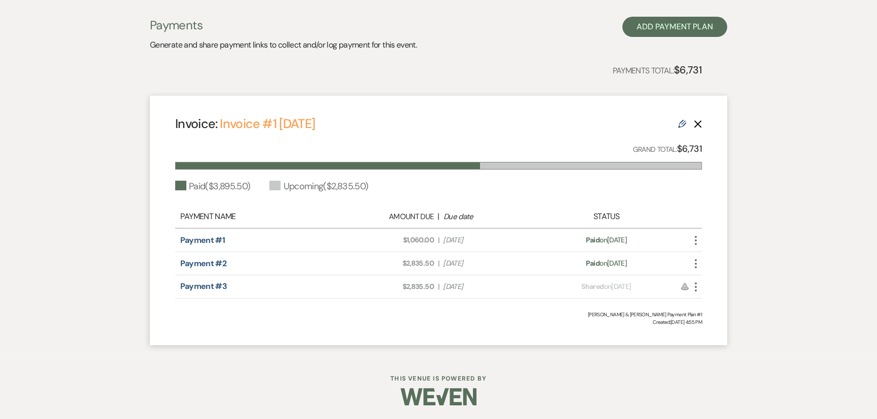
click at [692, 264] on icon "More" at bounding box center [695, 264] width 12 height 12
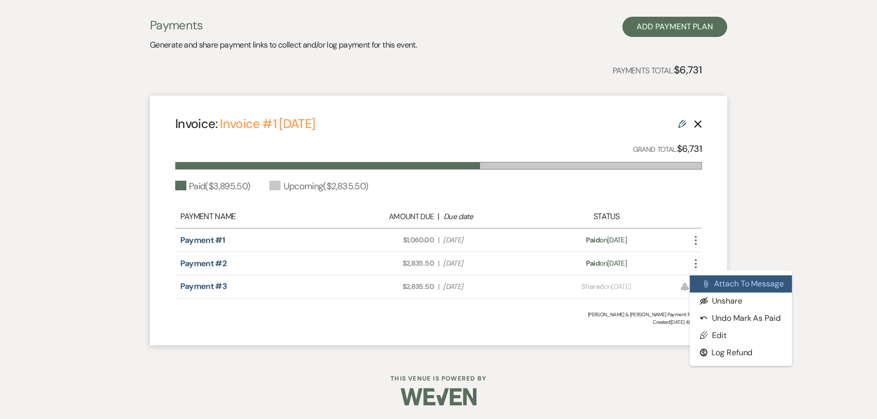
click at [715, 281] on button "Attach File Attach to Message" at bounding box center [740, 283] width 102 height 17
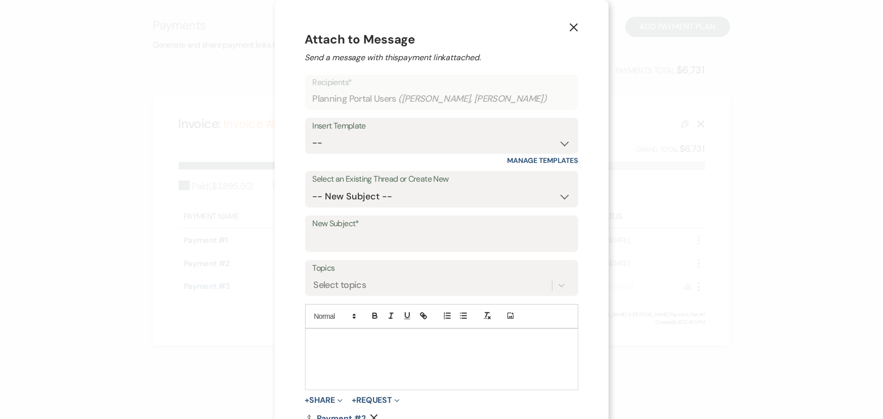
scroll to position [27, 0]
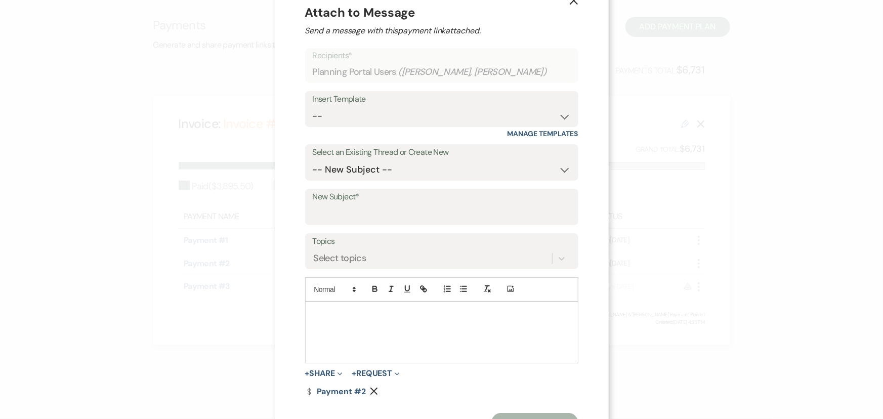
click at [320, 127] on div "Insert Template -- Documents for Conversion Planning Portal Introduction Initia…" at bounding box center [441, 115] width 273 height 48
click at [322, 124] on select "-- Documents for Conversion Planning Portal Introduction Initial Inquiry Respon…" at bounding box center [442, 116] width 258 height 20
select select "3424"
click at [313, 106] on select "-- Documents for Conversion Planning Portal Introduction Initial Inquiry Respon…" at bounding box center [442, 116] width 258 height 20
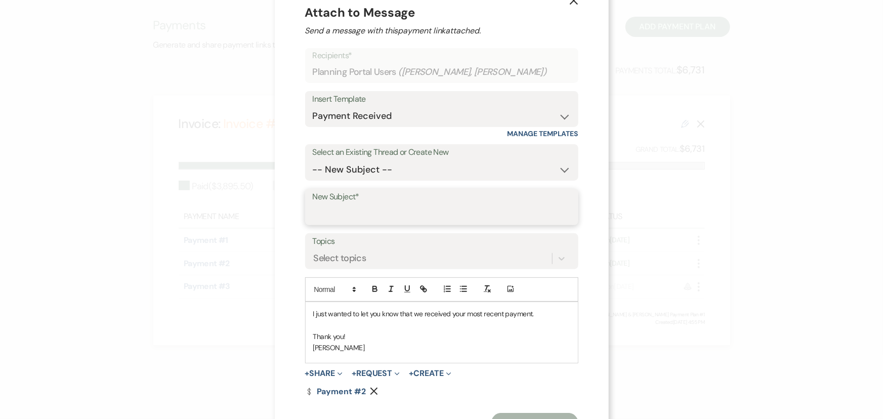
click at [319, 215] on input "New Subject*" at bounding box center [442, 214] width 258 height 20
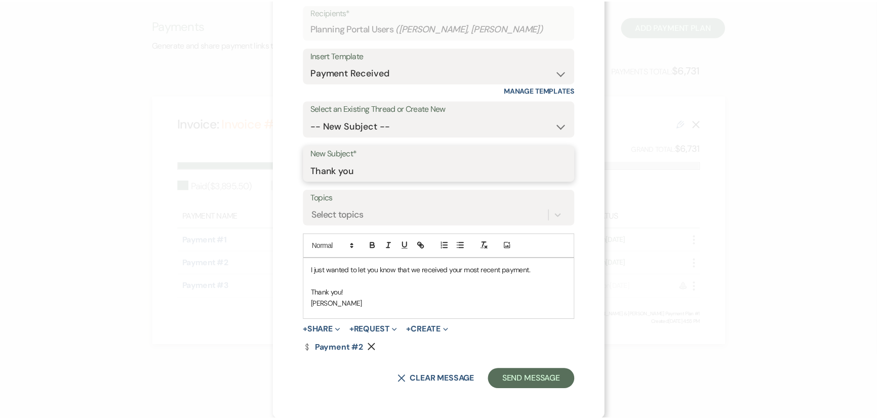
scroll to position [71, 0]
type input "Thank you"
click at [536, 382] on button "Send Message" at bounding box center [534, 379] width 87 height 20
